Goal: Ask a question: Seek information or help from site administrators or community

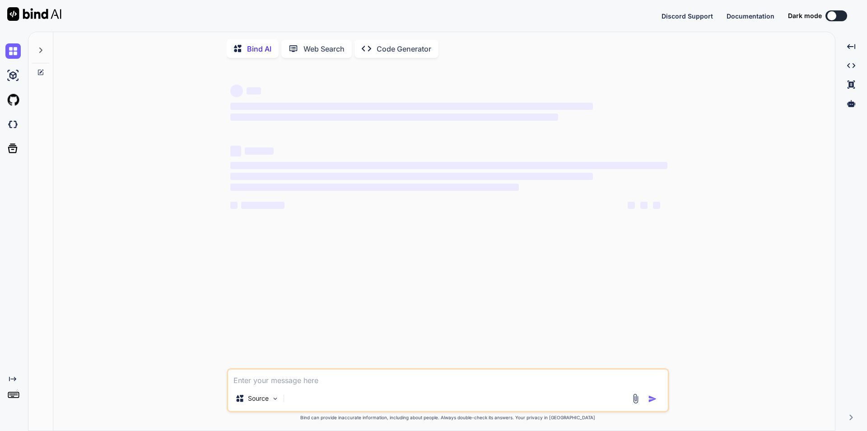
type textarea "x"
type textarea "i"
type textarea "x"
type textarea "i"
type textarea "x"
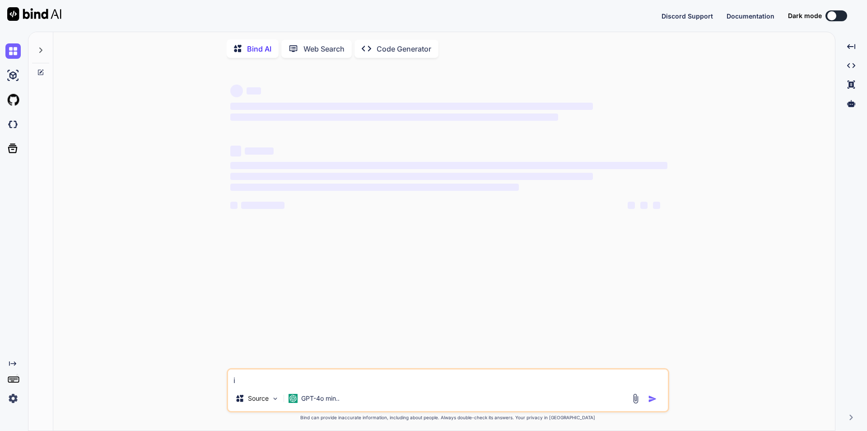
type textarea "i a"
type textarea "x"
type textarea "i am"
type textarea "x"
type textarea "i am"
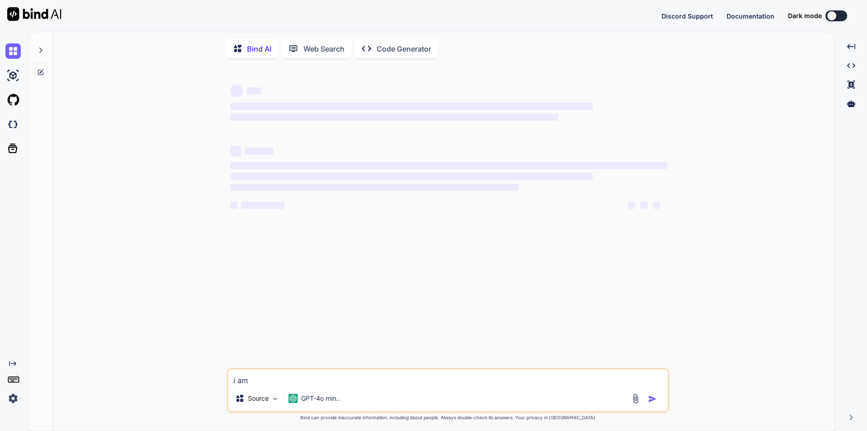
type textarea "x"
type textarea "i am c"
type textarea "x"
type textarea "i am ca"
type textarea "x"
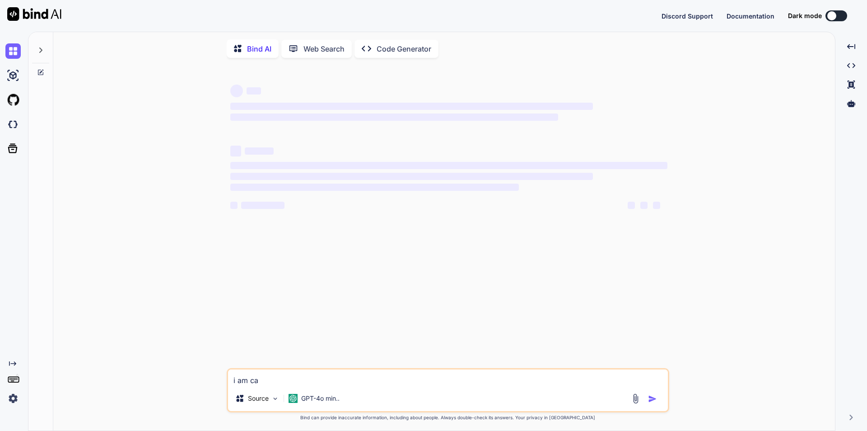
type textarea "i am cal"
type textarea "x"
type textarea "i am call"
type textarea "x"
type textarea "i am calli"
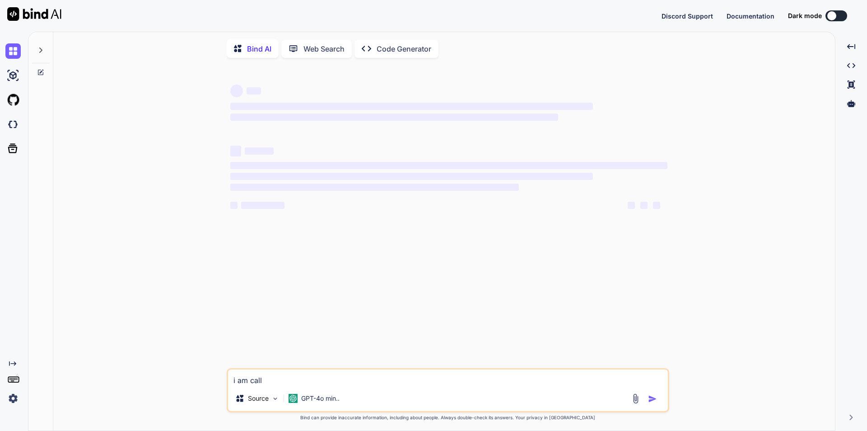
type textarea "x"
type textarea "i am callin"
type textarea "x"
type textarea "i am calling"
type textarea "x"
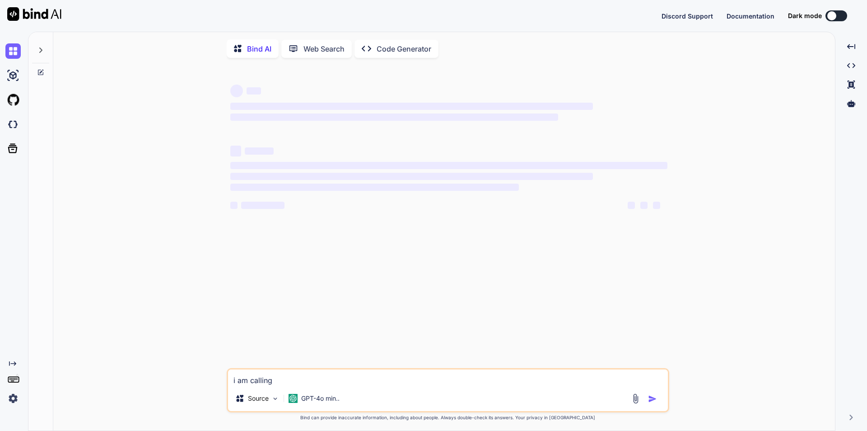
type textarea "i am calling"
type textarea "x"
type textarea "i am calling g"
type textarea "x"
type textarea "i am calling gu"
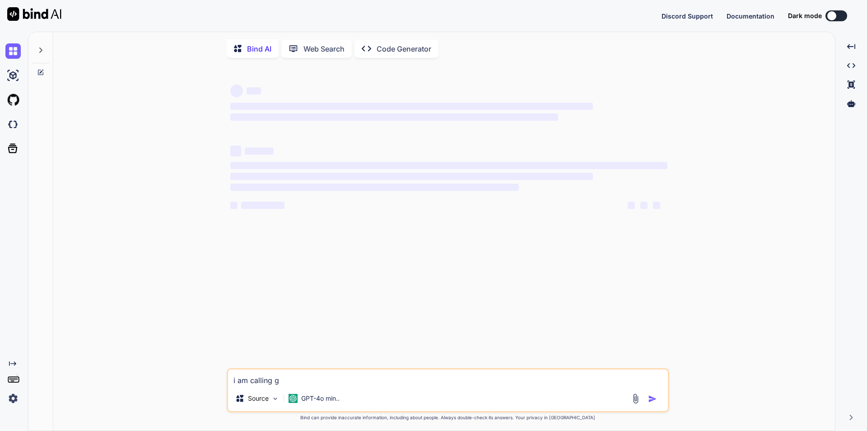
type textarea "x"
type textarea "i am calling gun"
type textarea "x"
type textarea "i am calling gunb"
type textarea "x"
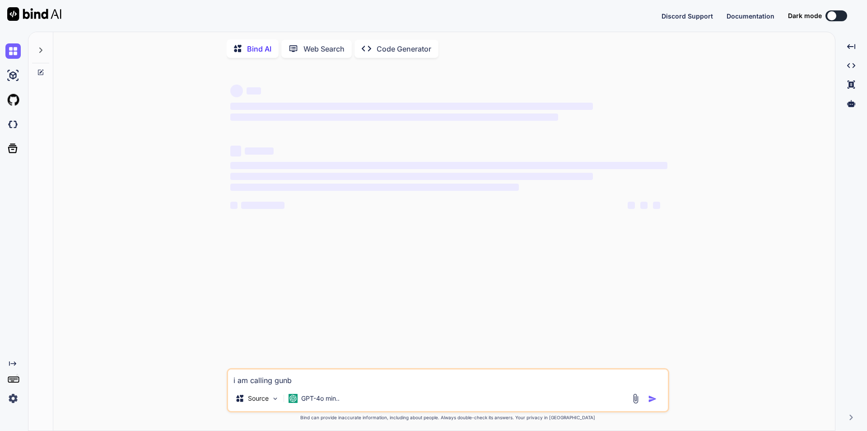
type textarea "i am calling gunbr"
type textarea "x"
type textarea "i am calling gunbro"
type textarea "x"
type textarea "i am calling gunbrok"
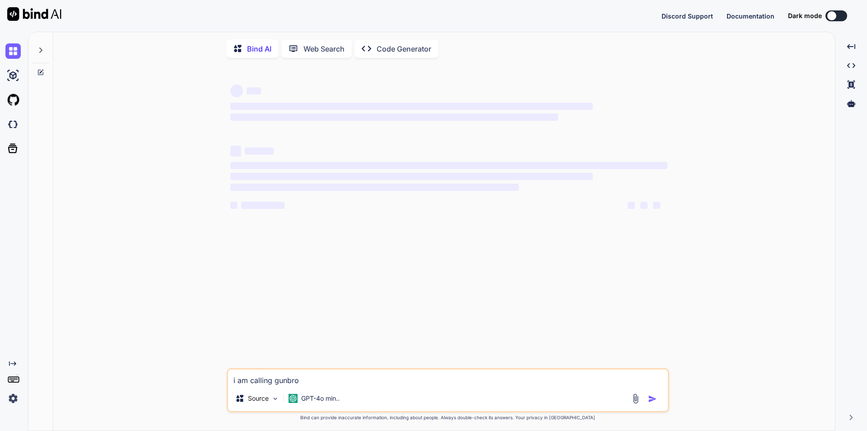
type textarea "x"
type textarea "i am calling gunbroke"
type textarea "x"
type textarea "i am calling gunbroker"
type textarea "x"
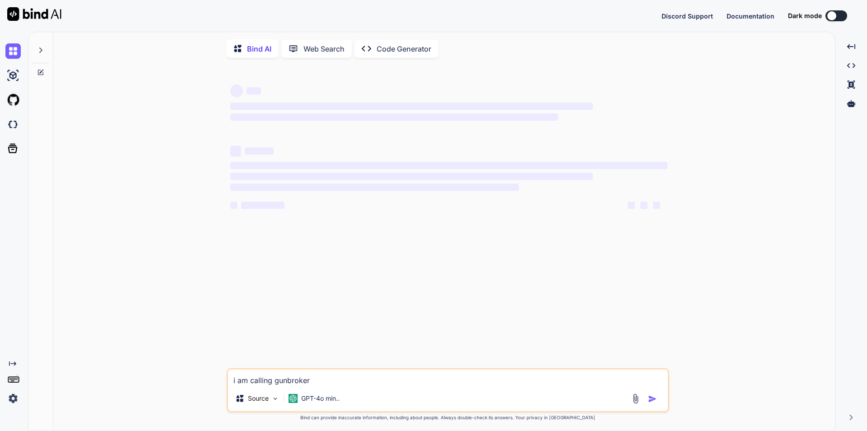
type textarea "i am calling gunbroker"
type textarea "x"
type textarea "i am calling gunbroker"
type textarea "x"
type textarea "i am calling gunbroke"
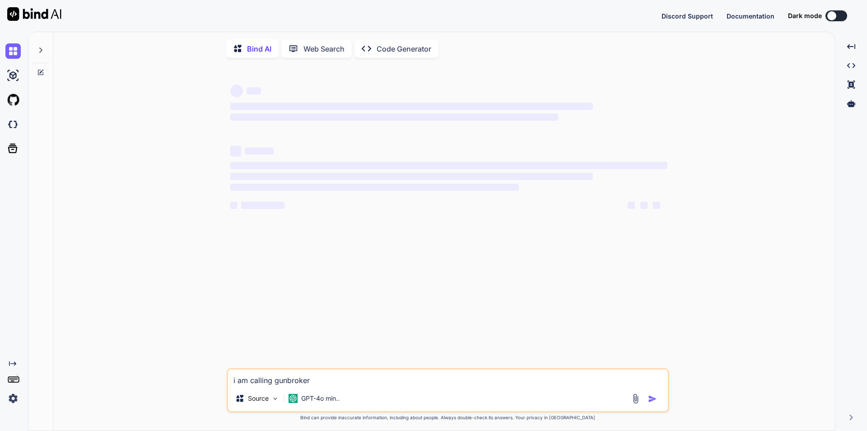
type textarea "x"
type textarea "i am calling gunbrok"
type textarea "x"
type textarea "i am calling gunbro"
type textarea "x"
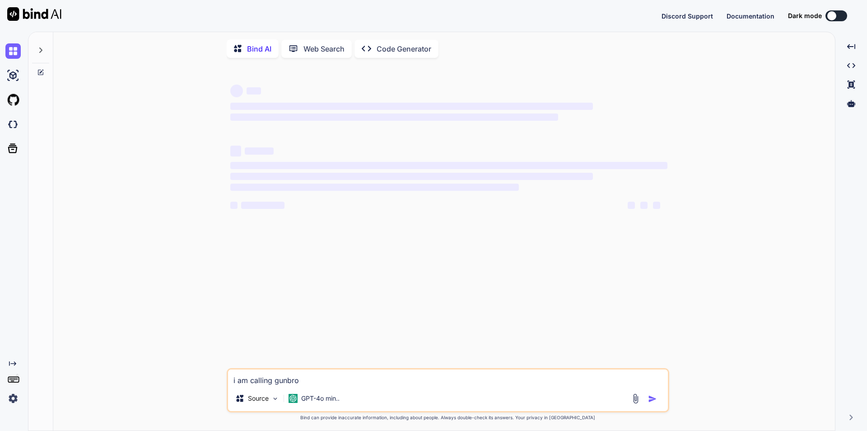
type textarea "i am calling gunbr"
type textarea "x"
type textarea "i am calling gunb"
type textarea "x"
type textarea "i am calling gun"
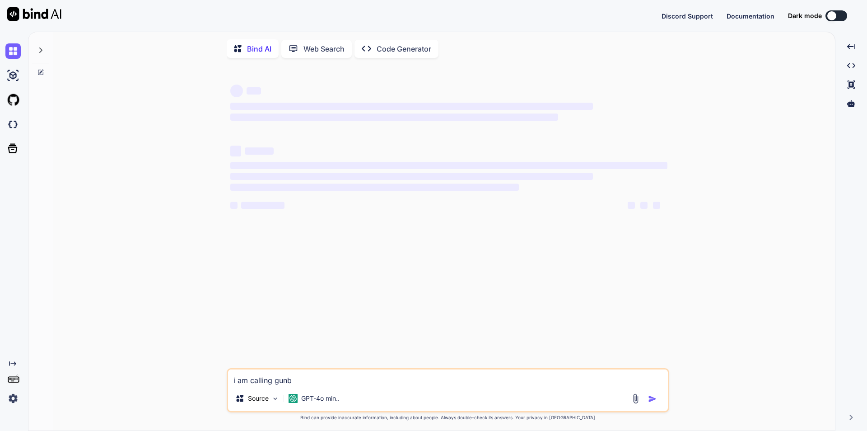
type textarea "x"
type textarea "i am calling gu"
type textarea "x"
type textarea "i am calling g"
type textarea "x"
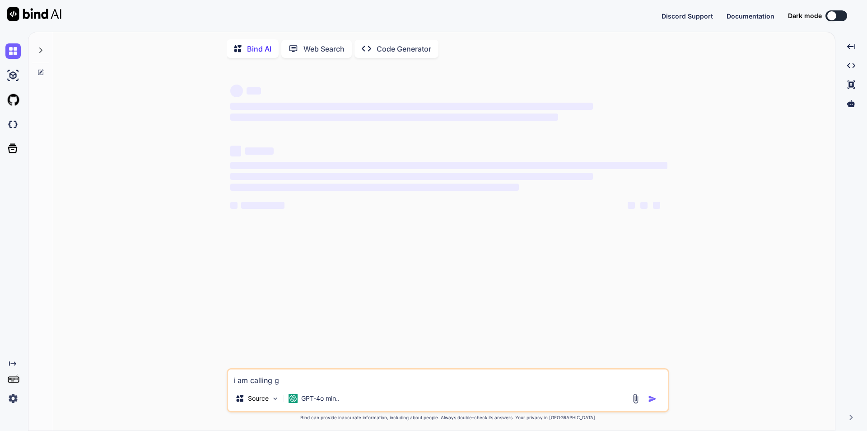
type textarea "i am calling"
type textarea "x"
type textarea "i am calling"
type textarea "x"
type textarea "i am callin"
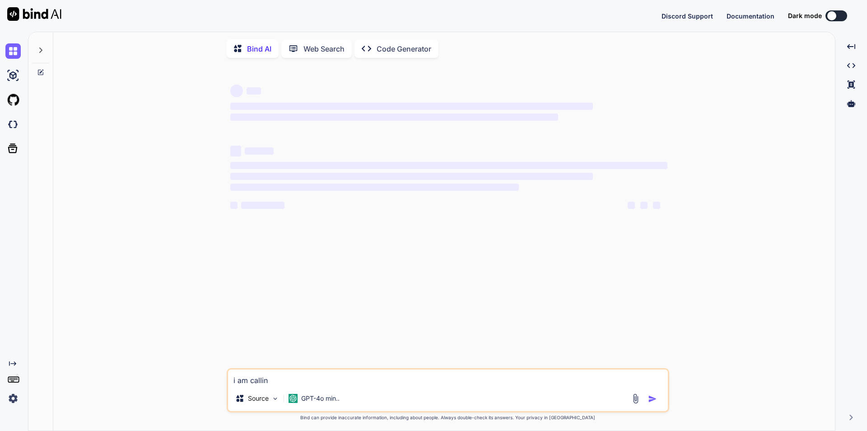
type textarea "x"
type textarea "i am calli"
type textarea "x"
type textarea "i am call"
type textarea "x"
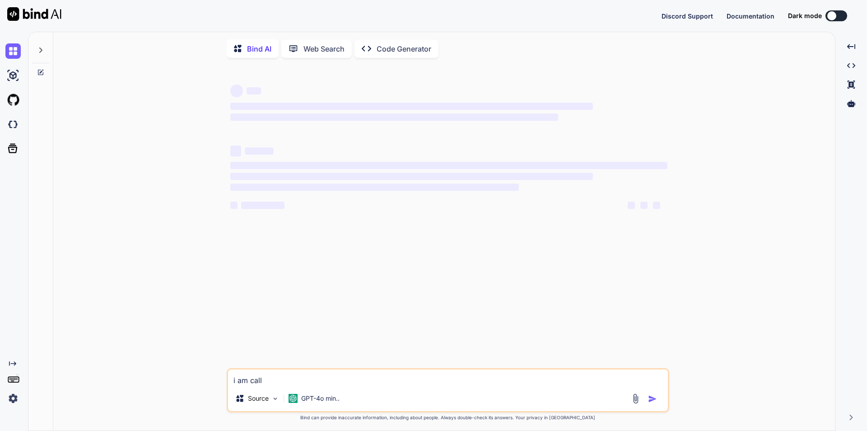
type textarea "i am cal"
type textarea "x"
type textarea "i am ca"
type textarea "x"
type textarea "i am c"
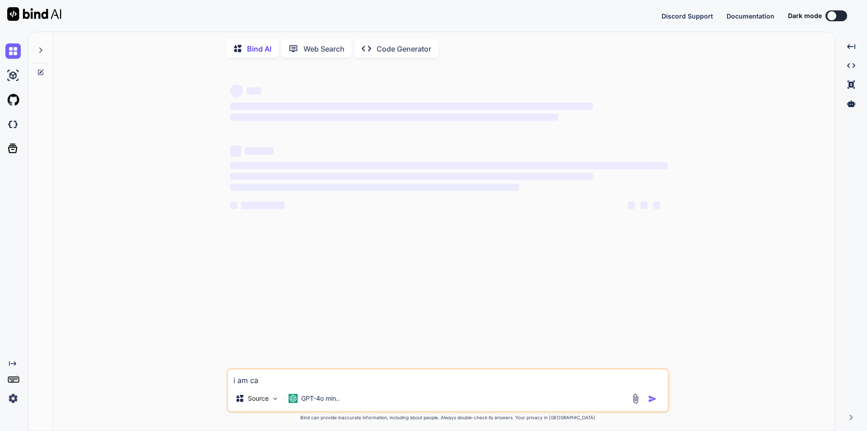
type textarea "x"
type textarea "i am"
type textarea "x"
type textarea "i am"
type textarea "x"
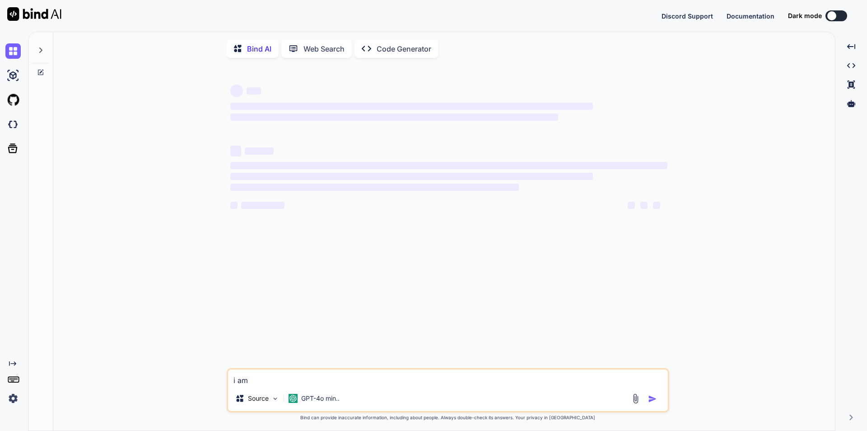
type textarea "i a"
type textarea "x"
type textarea "i"
type textarea "x"
type textarea "i"
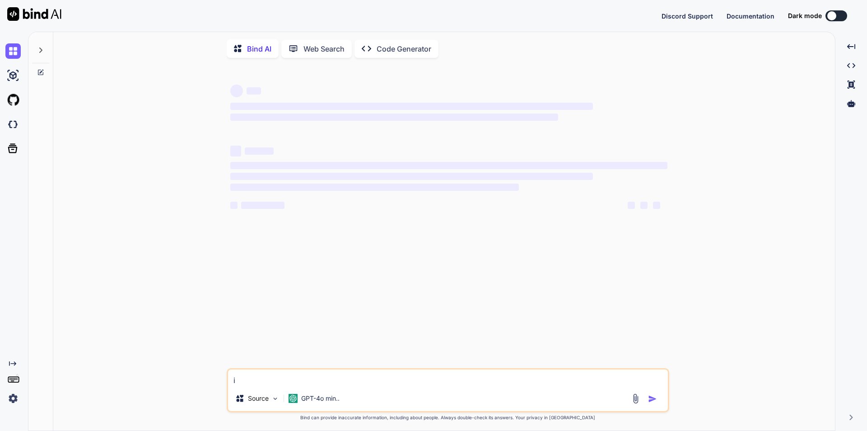
type textarea "x"
click at [14, 53] on img at bounding box center [12, 50] width 15 height 15
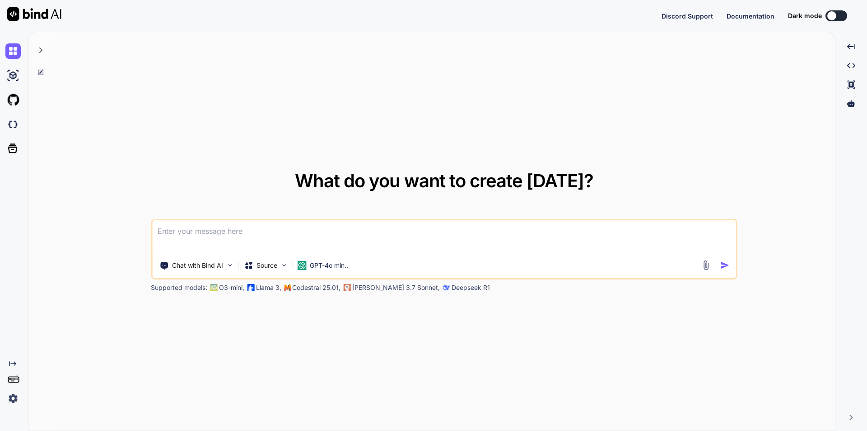
click at [322, 236] on textarea at bounding box center [444, 236] width 584 height 33
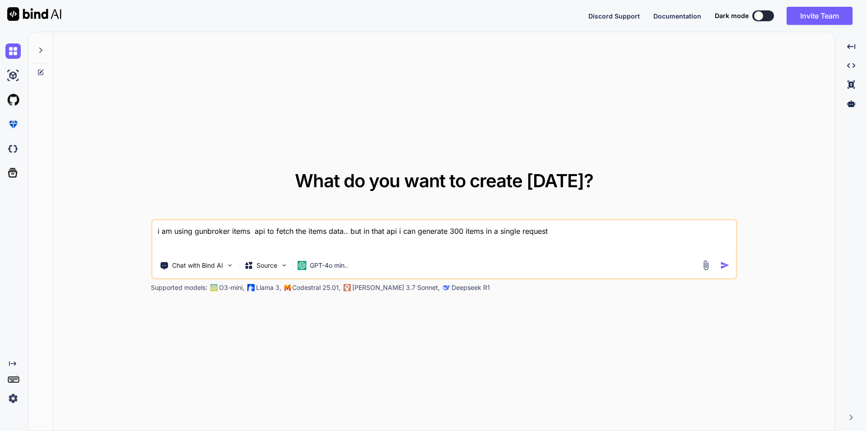
click at [439, 232] on textarea "i am using gunbroker items api to fetch the items data.. but in that api i can …" at bounding box center [444, 236] width 584 height 33
click at [557, 230] on textarea "i am using gunbroker items api to fetch the items data.. but in that api i can …" at bounding box center [444, 236] width 584 height 33
type textarea "i am using gunbroker items api to fetch the items data.. but in that api i can …"
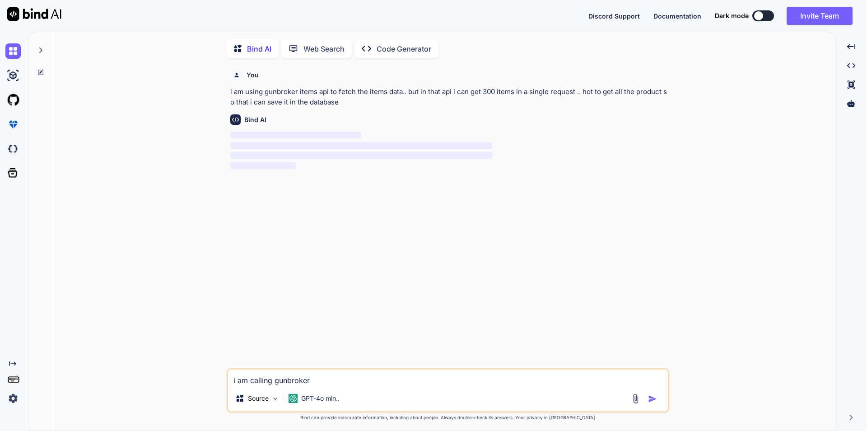
scroll to position [4, 0]
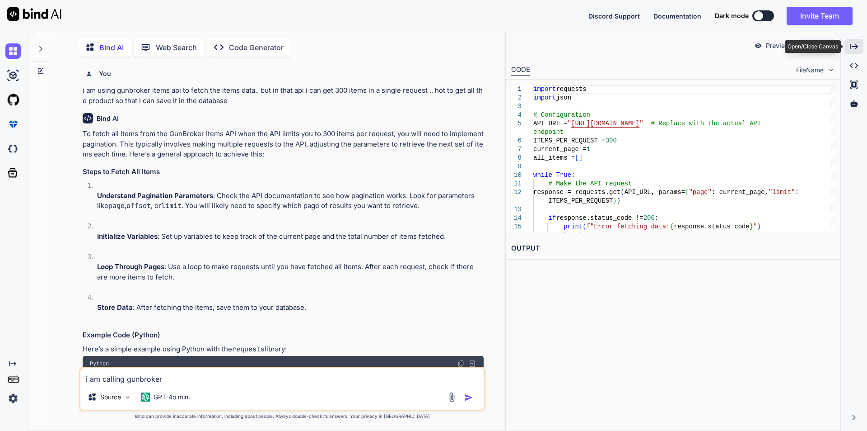
click at [852, 49] on icon "Created with Pixso." at bounding box center [854, 46] width 8 height 8
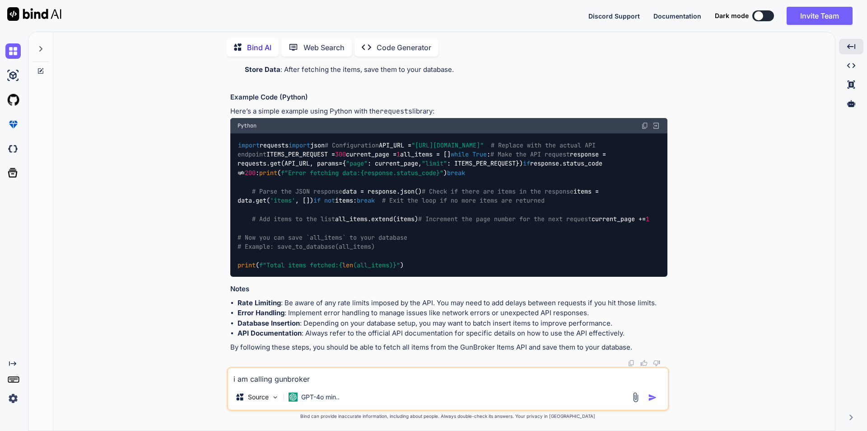
scroll to position [431, 0]
click at [343, 384] on textarea "i am calling gunbroker" at bounding box center [448, 376] width 440 height 16
drag, startPoint x: 342, startPoint y: 382, endPoint x: 230, endPoint y: 382, distance: 112.5
click at [230, 382] on textarea "i am calling gunbroker" at bounding box center [448, 376] width 440 height 16
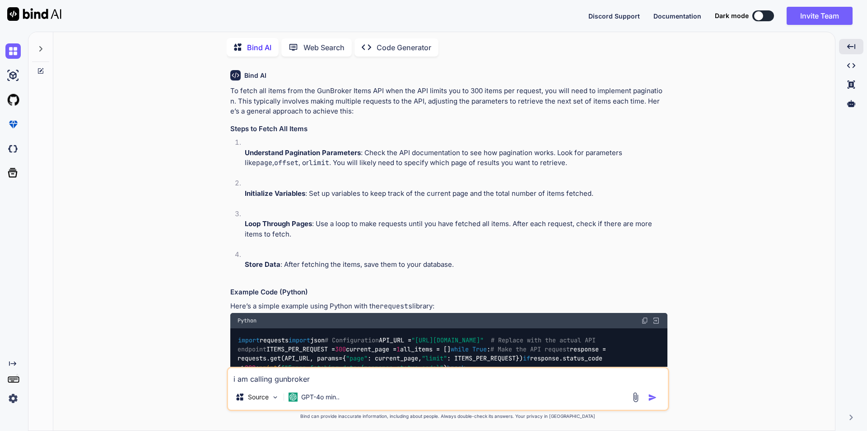
scroll to position [0, 0]
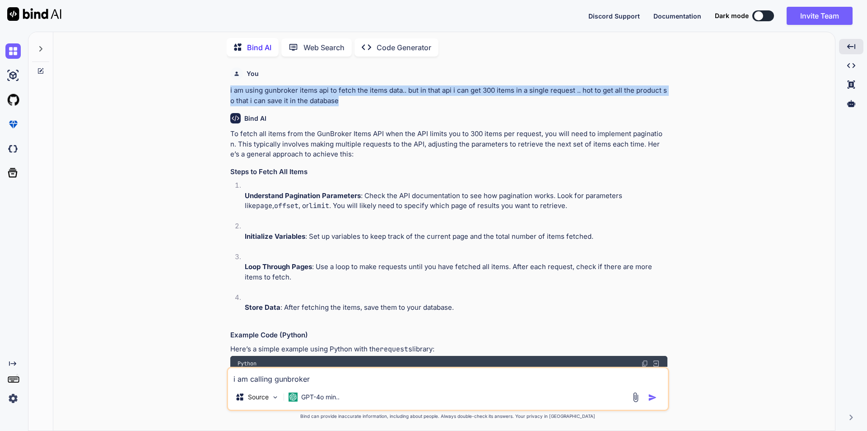
drag, startPoint x: 356, startPoint y: 101, endPoint x: 228, endPoint y: 89, distance: 128.4
click at [228, 89] on div "You i am using gunbroker items api to fetch the items data.. but in that api i …" at bounding box center [448, 247] width 443 height 366
copy p "i am using gunbroker items api to fetch the items data.. but in that api i can …"
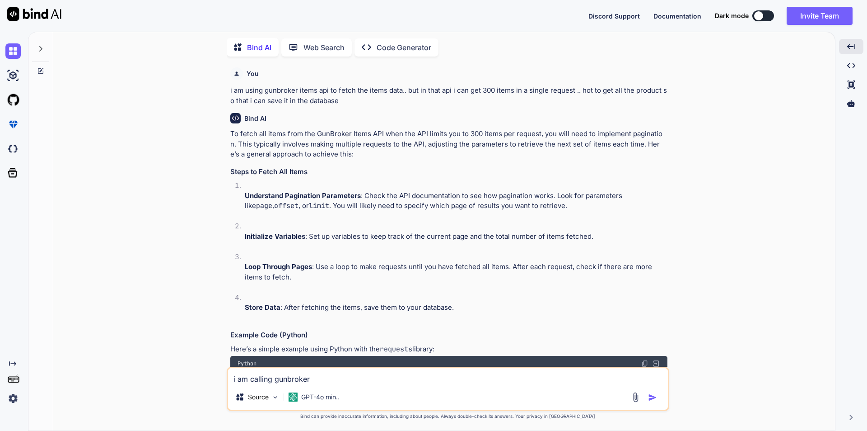
drag, startPoint x: 323, startPoint y: 382, endPoint x: 178, endPoint y: 368, distance: 146.2
click at [178, 368] on div "You i am using gunbroker items api to fetch the items data.. but in that api i …" at bounding box center [448, 247] width 775 height 366
paste textarea "using gunbroker items api to fetch the items data.. but in that api i can get 3…"
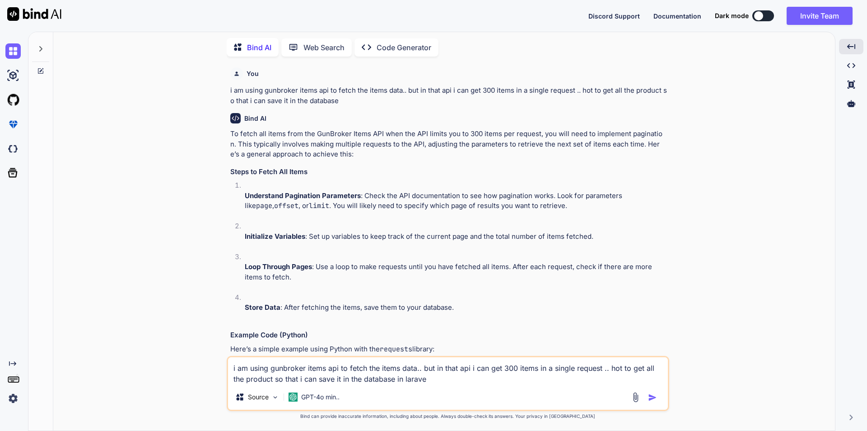
type textarea "i am using gunbroker items api to fetch the items data.. but in that api i can …"
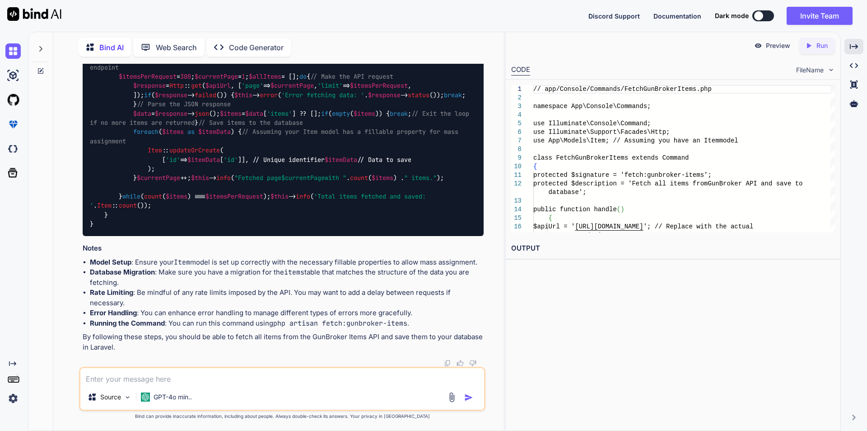
scroll to position [1102, 0]
drag, startPoint x: 117, startPoint y: 208, endPoint x: 181, endPoint y: 208, distance: 63.7
click at [181, 208] on div "// app/Console/Commands/FetchGunBrokerItems.php namespace App \ Console \ Comma…" at bounding box center [283, 109] width 401 height 254
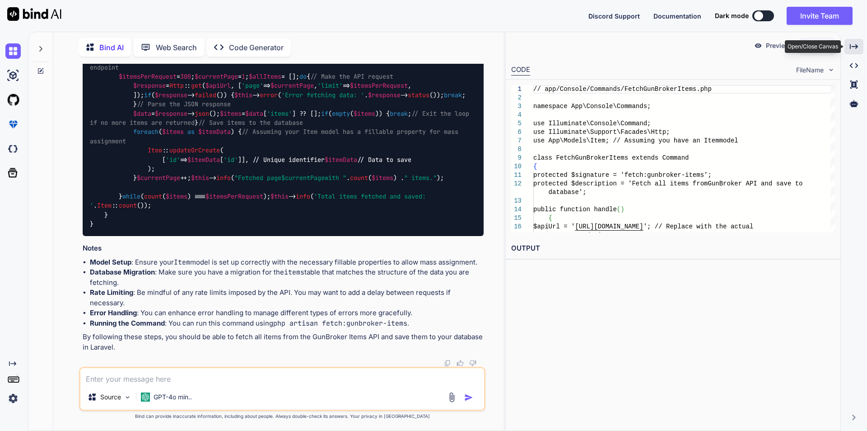
click at [857, 42] on div "Created with Pixso." at bounding box center [854, 46] width 19 height 15
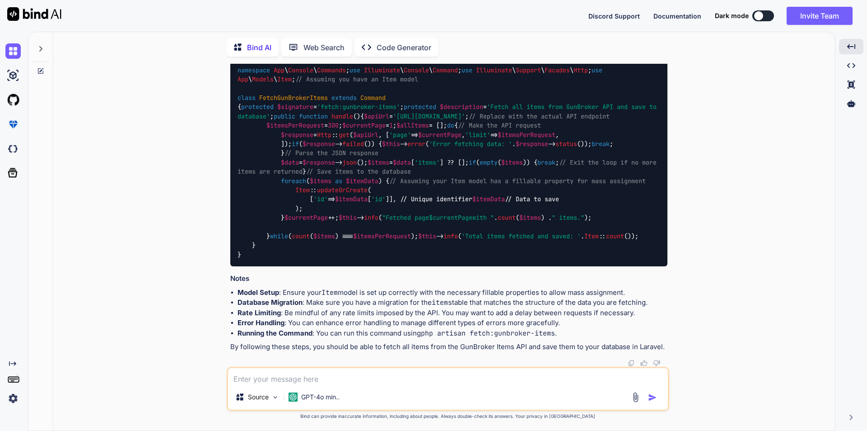
scroll to position [1368, 0]
click at [431, 375] on textarea at bounding box center [448, 376] width 440 height 16
type textarea "i want to make this process in the backend"
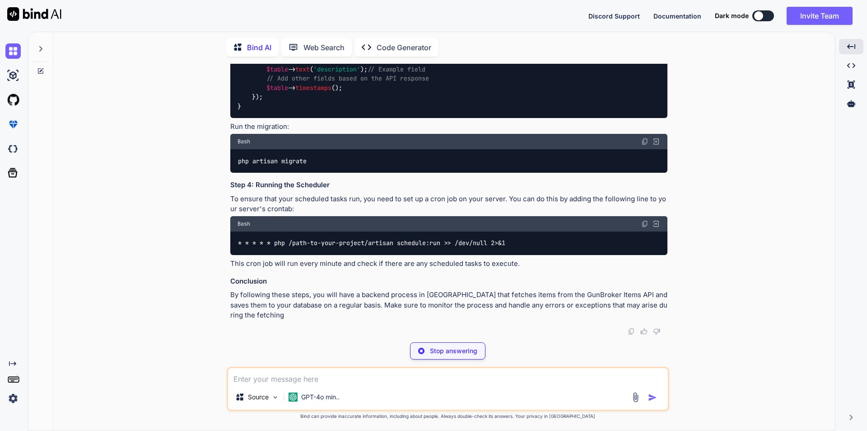
scroll to position [2848, 0]
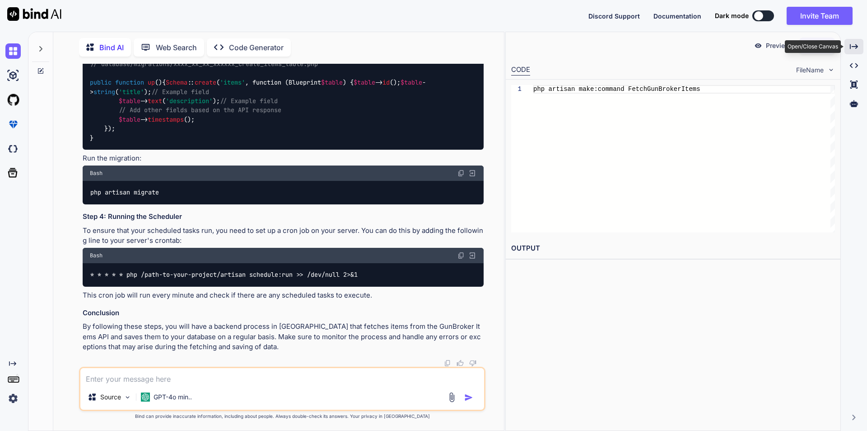
click at [858, 46] on icon at bounding box center [854, 46] width 8 height 5
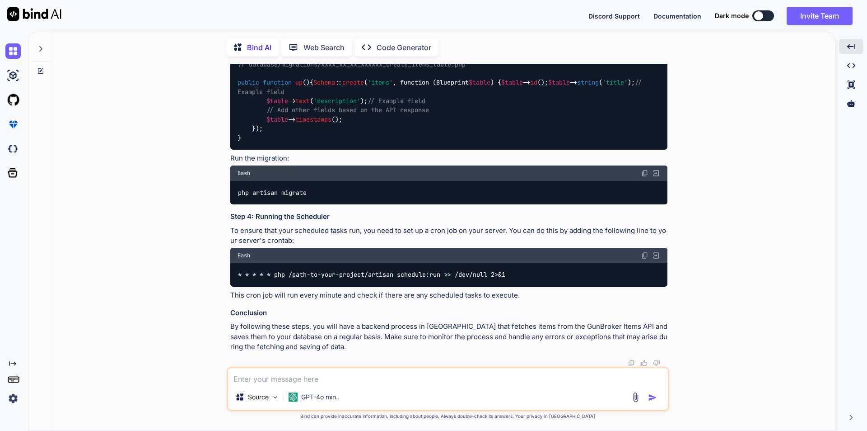
scroll to position [2797, 0]
click at [344, 380] on textarea at bounding box center [448, 376] width 440 height 16
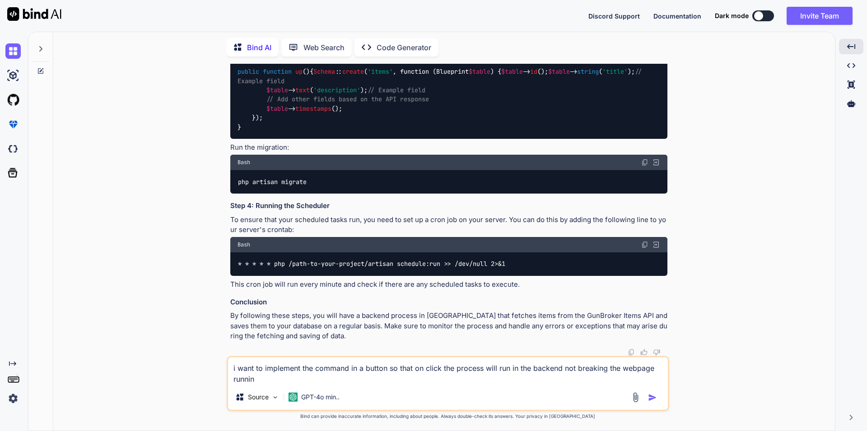
type textarea "i want to implement the command in a button so that on click the process will r…"
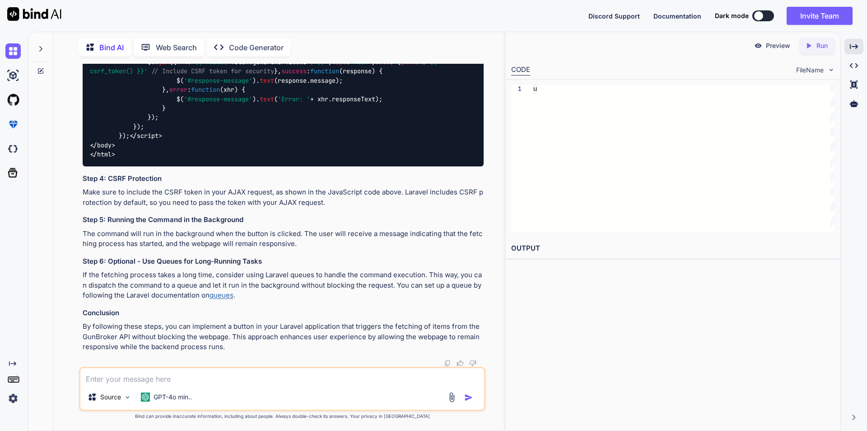
scroll to position [3710, 0]
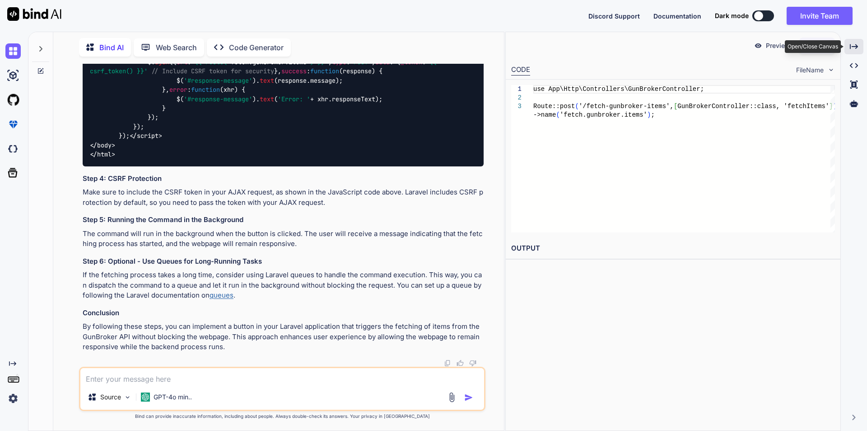
click at [854, 48] on icon "Created with Pixso." at bounding box center [854, 46] width 8 height 8
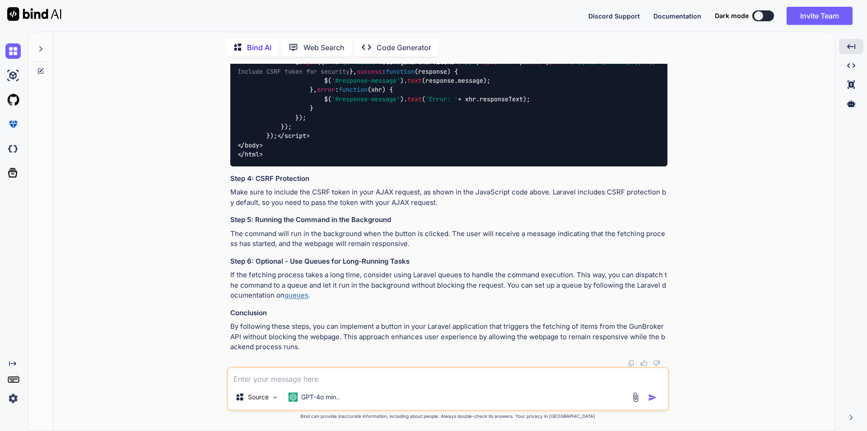
click at [534, 166] on div "<!-- resources/views/your-view.blade.php --> <!DOCTYPE html > < html lang = "en…" at bounding box center [448, 34] width 437 height 263
